Goal: Task Accomplishment & Management: Manage account settings

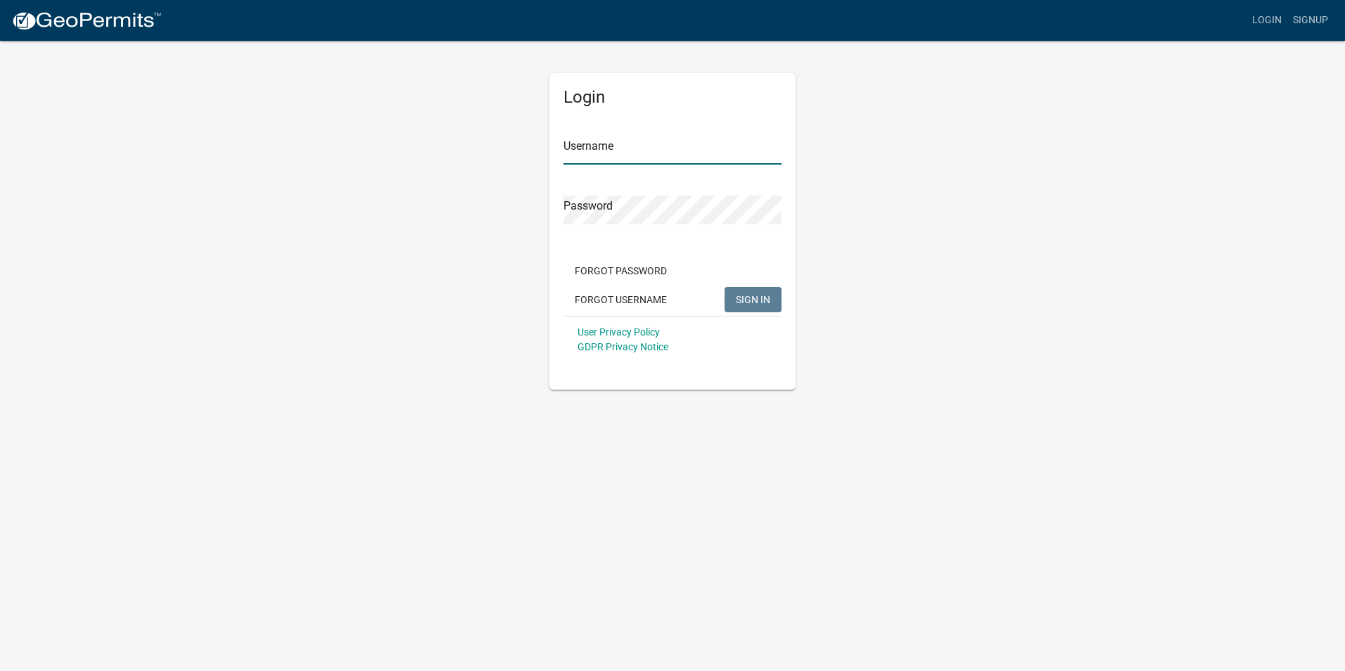
click at [573, 157] on input "Username" at bounding box center [672, 150] width 218 height 29
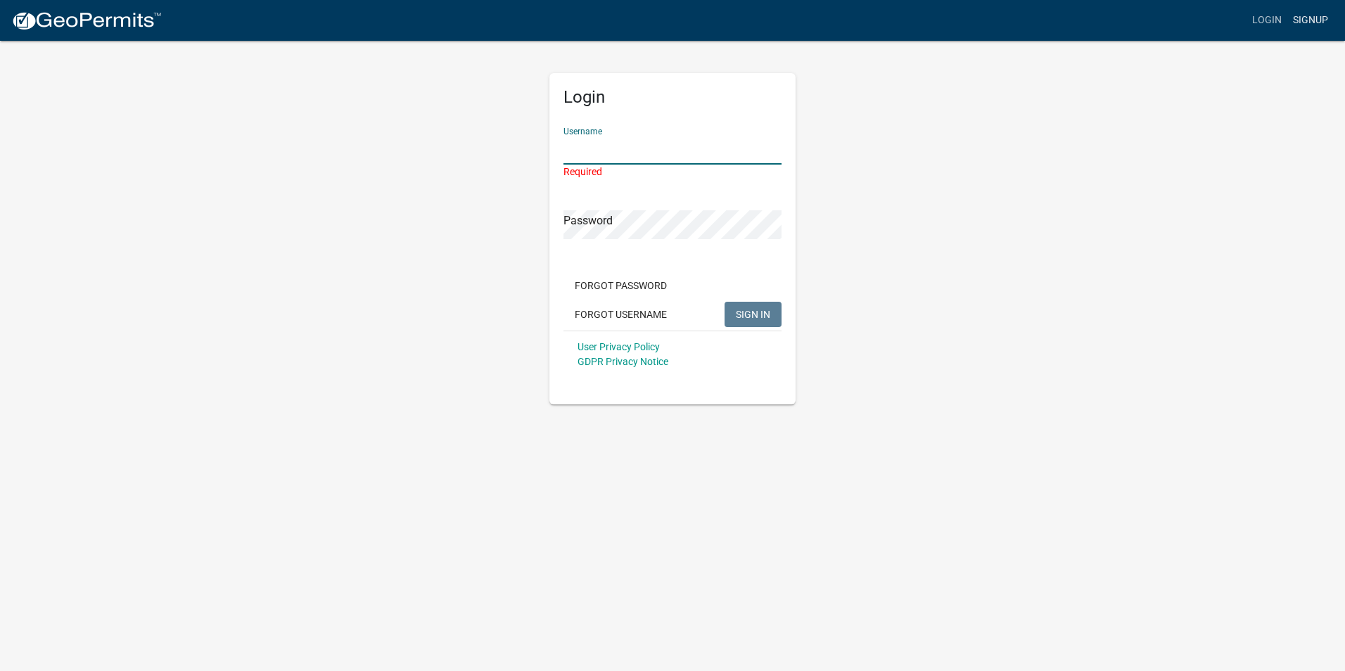
click at [1305, 22] on link "Signup" at bounding box center [1310, 20] width 46 height 27
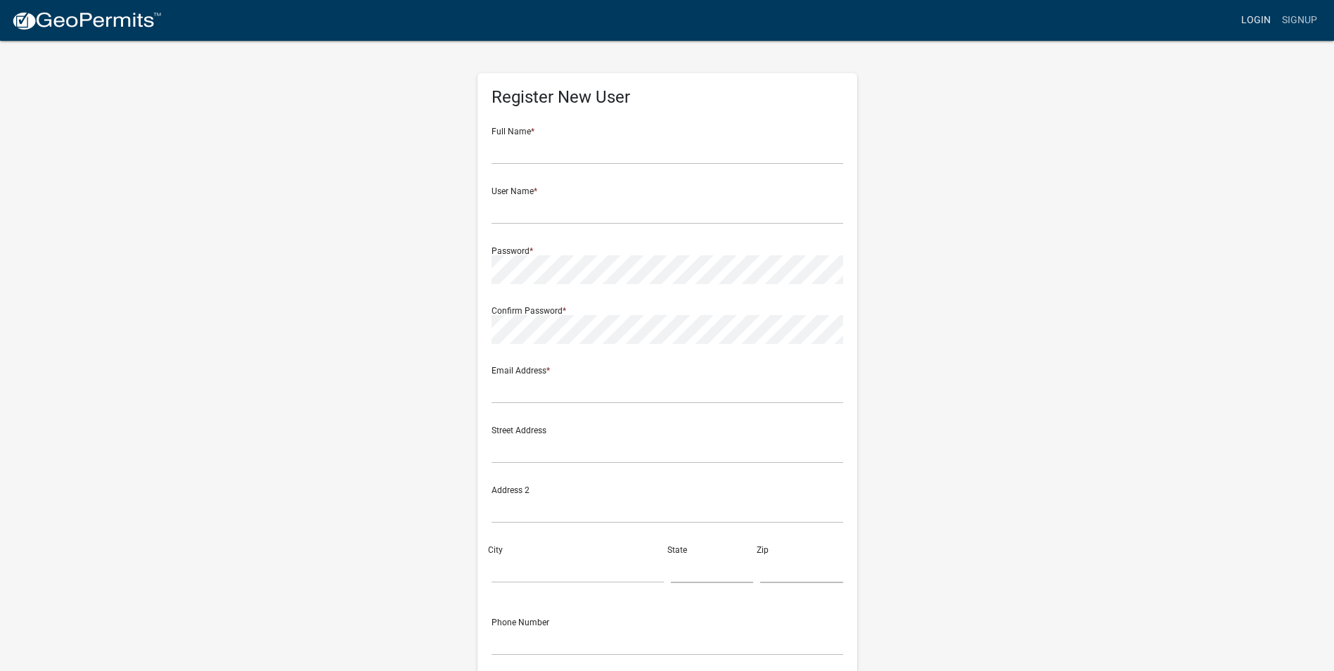
click at [1243, 21] on link "Login" at bounding box center [1256, 20] width 41 height 27
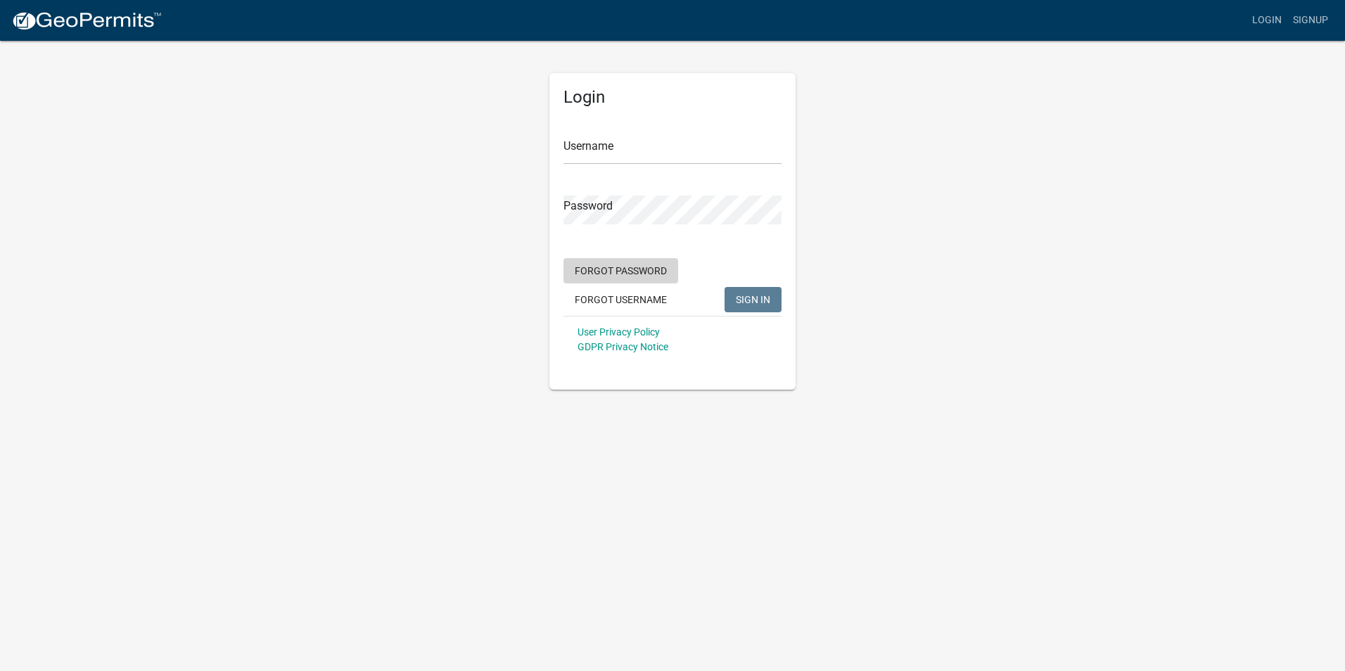
click at [622, 274] on button "Forgot Password" at bounding box center [620, 270] width 115 height 25
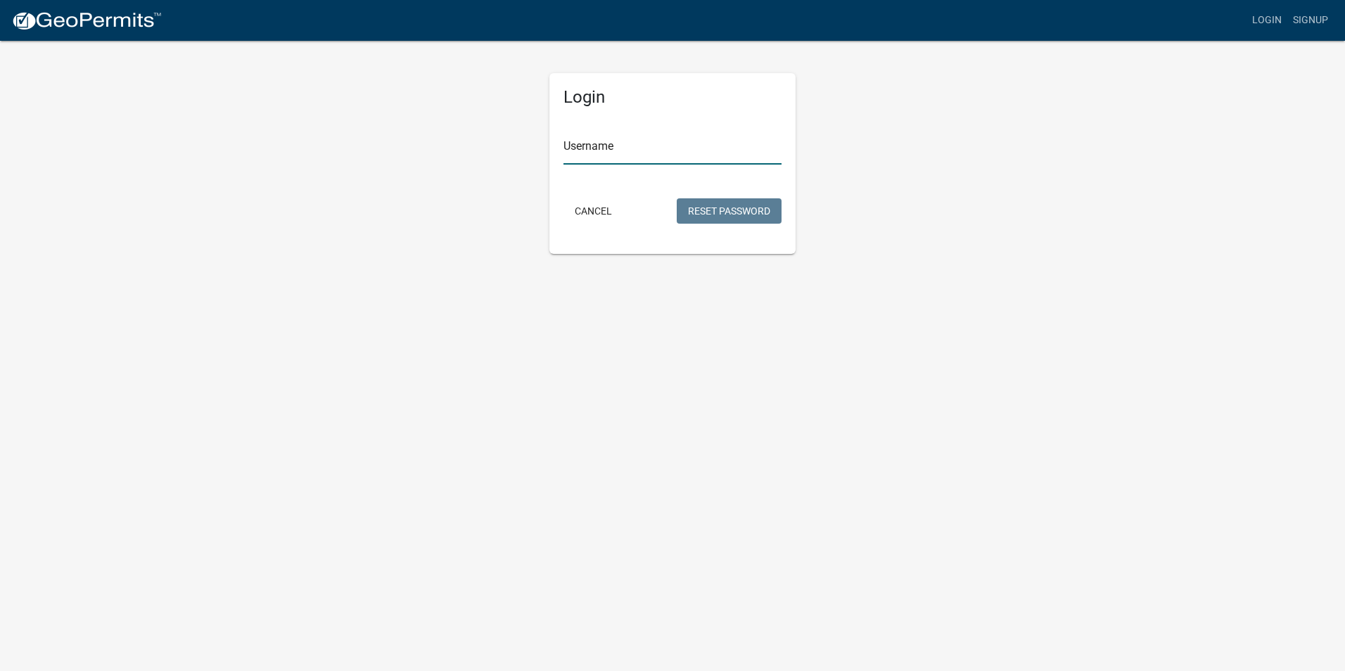
click at [586, 157] on input "Username" at bounding box center [672, 150] width 218 height 29
type input "MBrenny"
click at [741, 216] on button "Reset Password" at bounding box center [729, 210] width 105 height 25
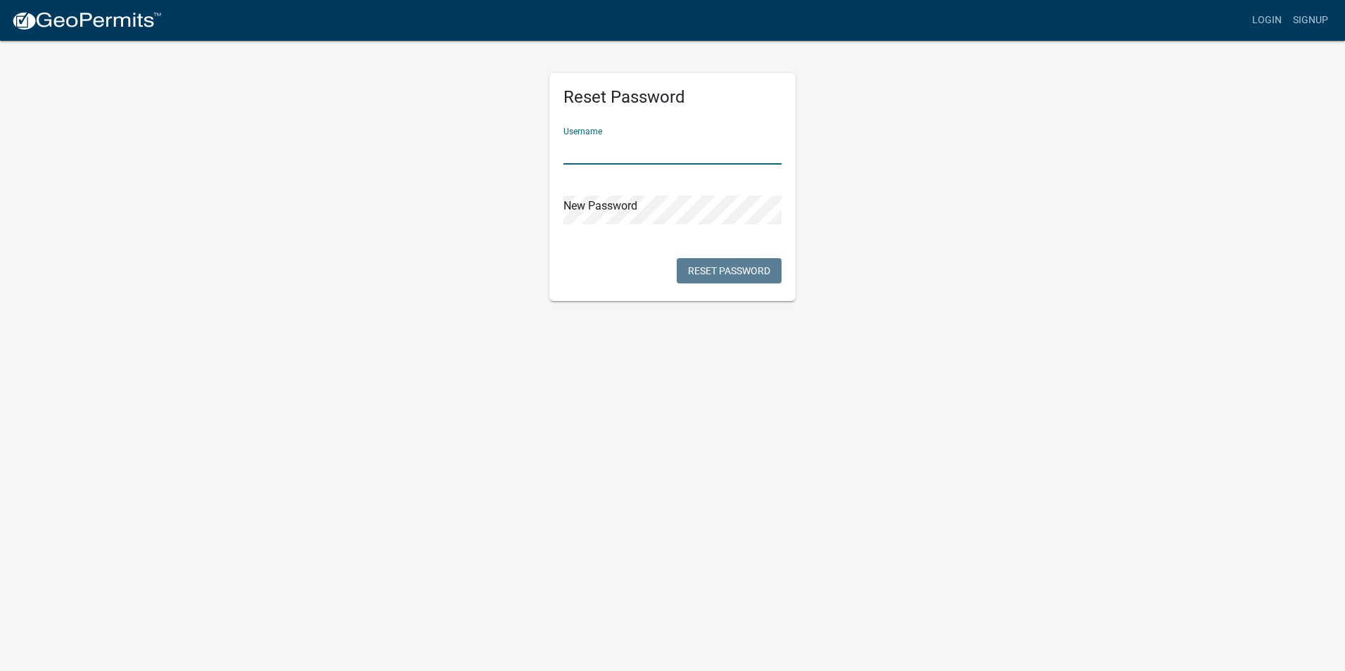
click at [585, 155] on input "text" at bounding box center [672, 150] width 218 height 29
type input "MBrenny"
click at [729, 266] on button "Reset Password" at bounding box center [729, 270] width 105 height 25
